Goal: Task Accomplishment & Management: Use online tool/utility

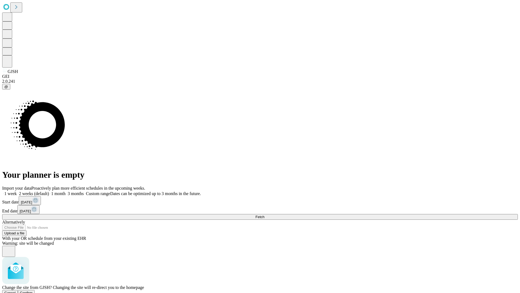
click at [33, 291] on span "Confirm" at bounding box center [26, 293] width 13 height 4
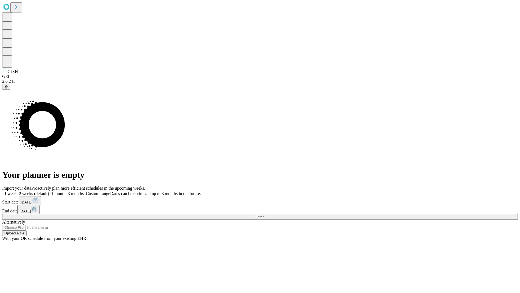
click at [17, 191] on label "1 week" at bounding box center [9, 193] width 15 height 5
click at [265, 215] on span "Fetch" at bounding box center [260, 217] width 9 height 4
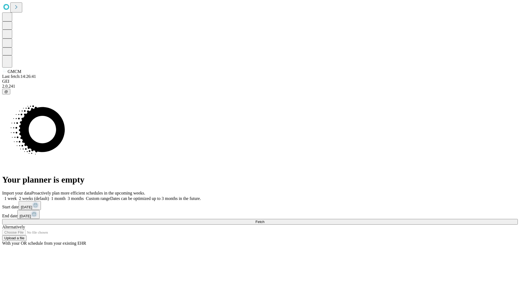
click at [17, 196] on label "1 week" at bounding box center [9, 198] width 15 height 5
click at [265, 220] on span "Fetch" at bounding box center [260, 222] width 9 height 4
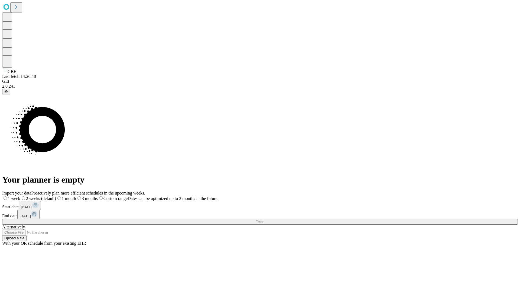
click at [20, 196] on label "1 week" at bounding box center [11, 198] width 18 height 5
click at [265, 220] on span "Fetch" at bounding box center [260, 222] width 9 height 4
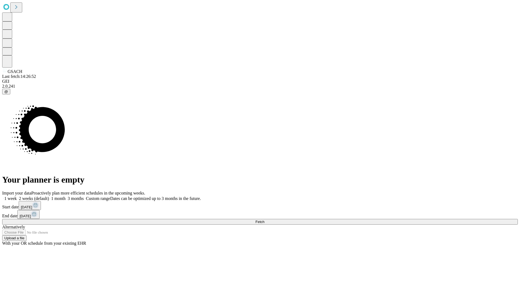
click at [17, 196] on label "1 week" at bounding box center [9, 198] width 15 height 5
click at [265, 220] on span "Fetch" at bounding box center [260, 222] width 9 height 4
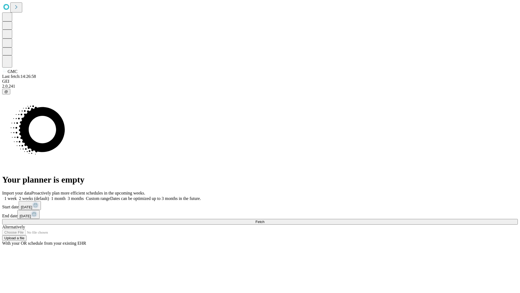
click at [17, 196] on label "1 week" at bounding box center [9, 198] width 15 height 5
click at [265, 220] on span "Fetch" at bounding box center [260, 222] width 9 height 4
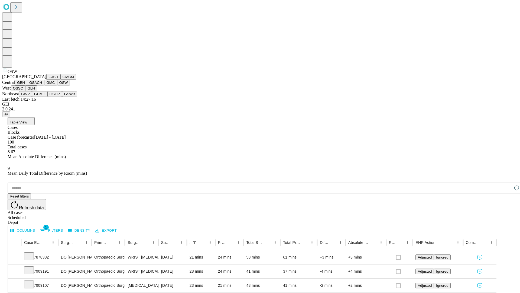
click at [25, 91] on button "OSSC" at bounding box center [18, 88] width 15 height 6
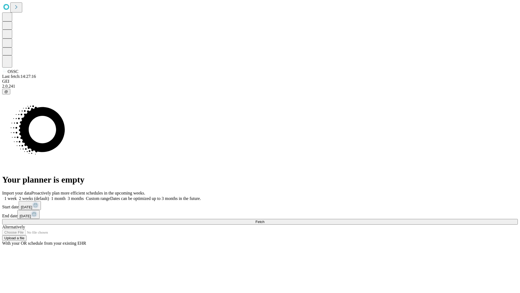
click at [17, 196] on label "1 week" at bounding box center [9, 198] width 15 height 5
click at [265, 220] on span "Fetch" at bounding box center [260, 222] width 9 height 4
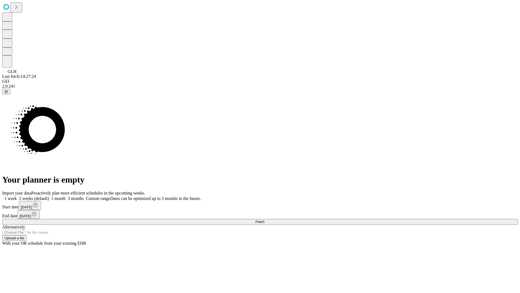
click at [17, 196] on label "1 week" at bounding box center [9, 198] width 15 height 5
click at [265, 220] on span "Fetch" at bounding box center [260, 222] width 9 height 4
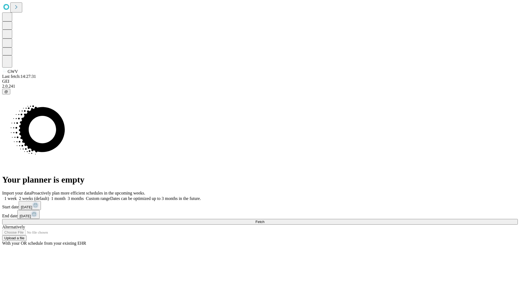
click at [17, 196] on label "1 week" at bounding box center [9, 198] width 15 height 5
click at [265, 220] on span "Fetch" at bounding box center [260, 222] width 9 height 4
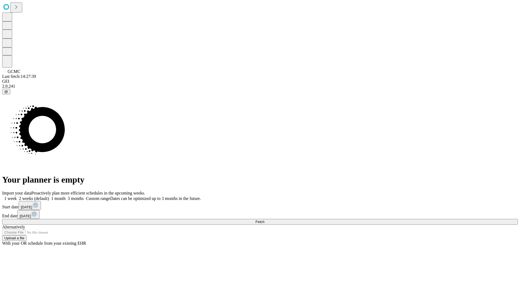
click at [17, 196] on label "1 week" at bounding box center [9, 198] width 15 height 5
click at [265, 220] on span "Fetch" at bounding box center [260, 222] width 9 height 4
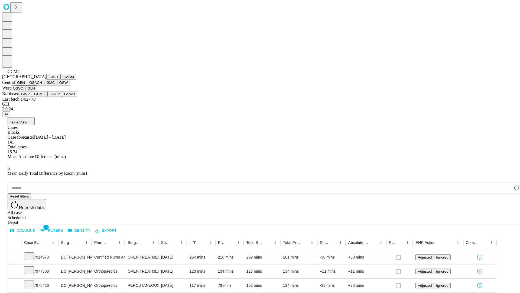
click at [47, 97] on button "OSCP" at bounding box center [54, 94] width 15 height 6
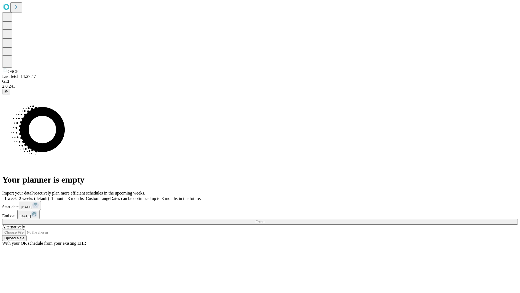
click at [17, 196] on label "1 week" at bounding box center [9, 198] width 15 height 5
click at [265, 220] on span "Fetch" at bounding box center [260, 222] width 9 height 4
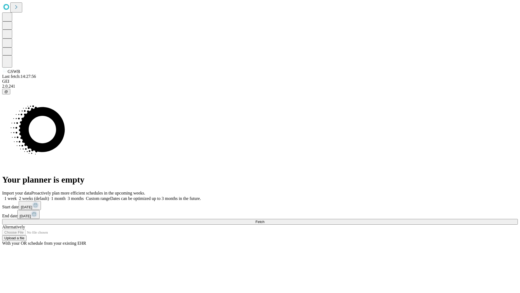
click at [17, 196] on label "1 week" at bounding box center [9, 198] width 15 height 5
click at [265, 220] on span "Fetch" at bounding box center [260, 222] width 9 height 4
